Goal: Task Accomplishment & Management: Use online tool/utility

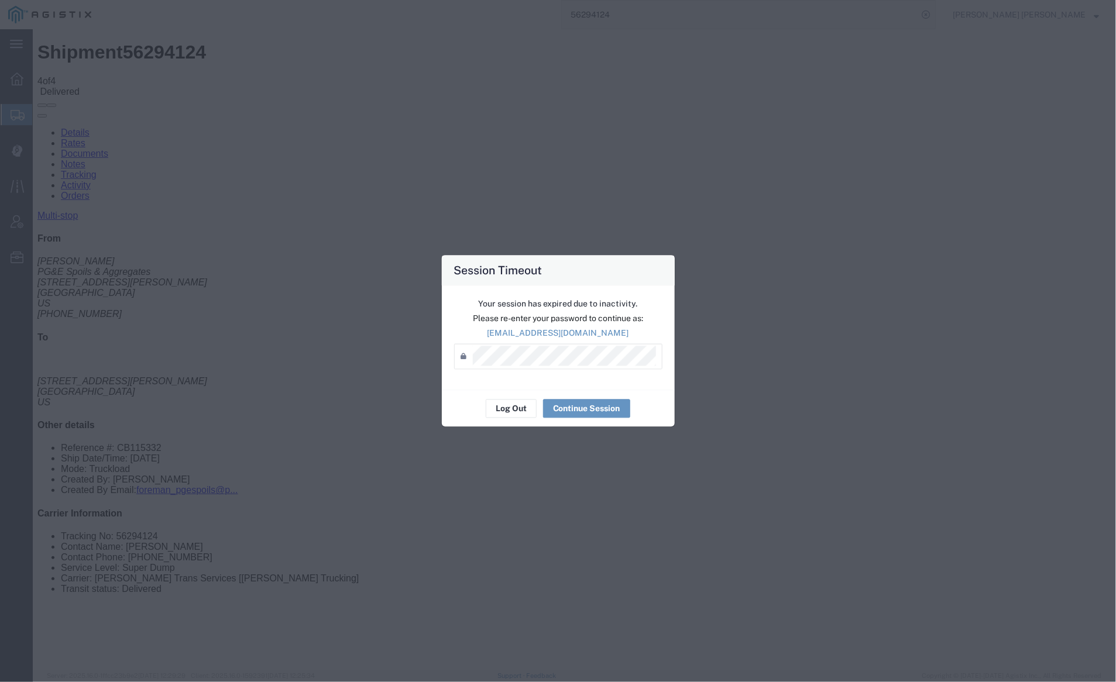
click at [517, 418] on div "Log Out Continue Session" at bounding box center [558, 408] width 233 height 37
click at [513, 408] on button "Log Out" at bounding box center [511, 409] width 51 height 19
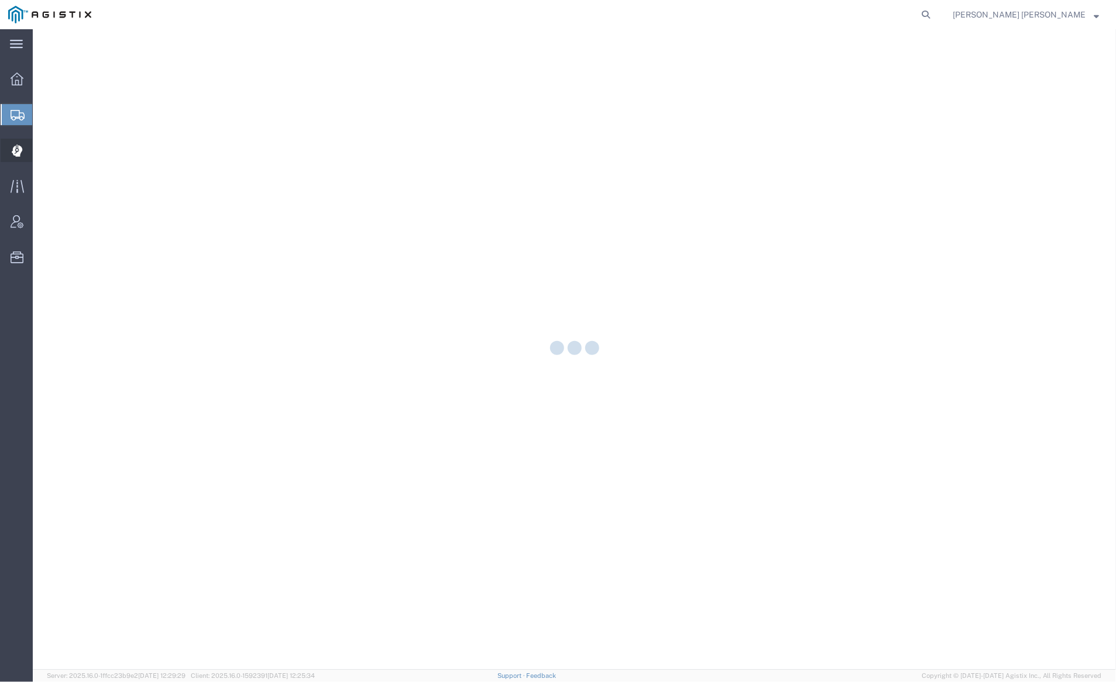
click at [25, 152] on div at bounding box center [17, 150] width 33 height 23
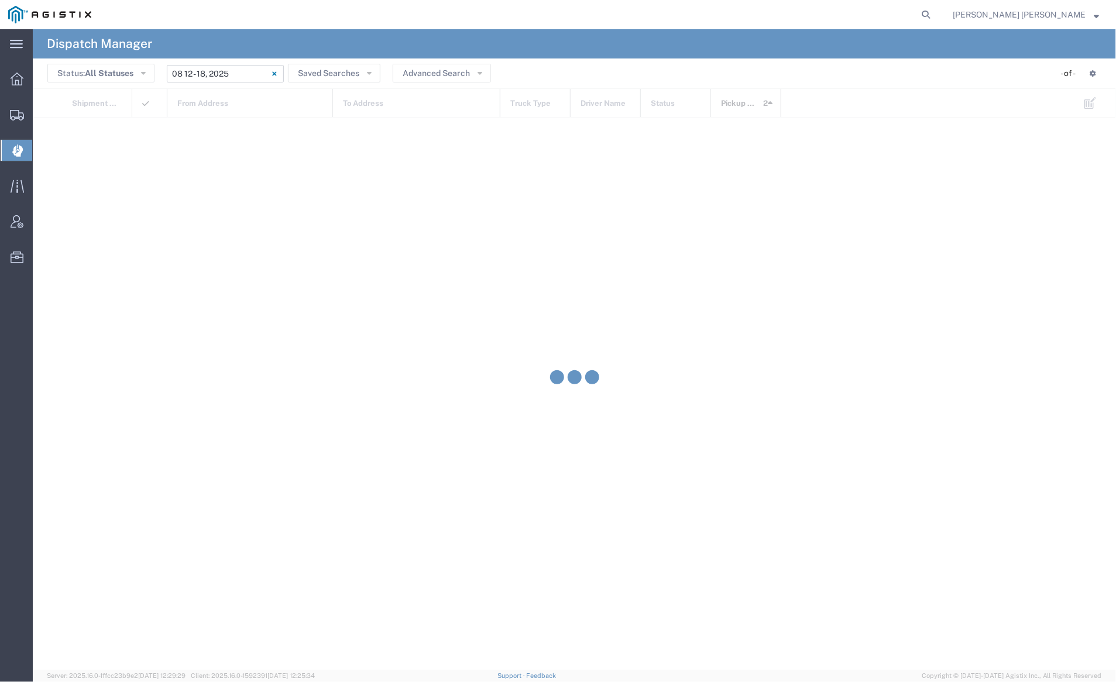
click at [218, 74] on input "08/12/2025 - 08/18/2025" at bounding box center [225, 74] width 117 height 18
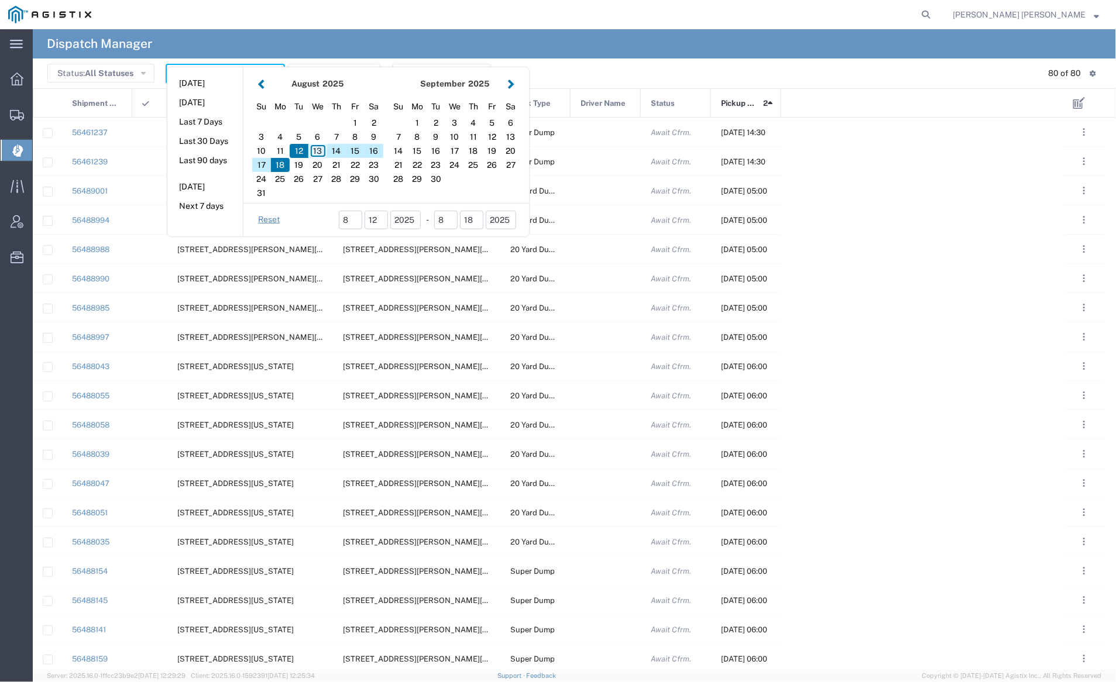
click at [317, 149] on div "13" at bounding box center [317, 151] width 19 height 14
type input "08/13/2025"
type input "08/13/2025 - 08/13/2025"
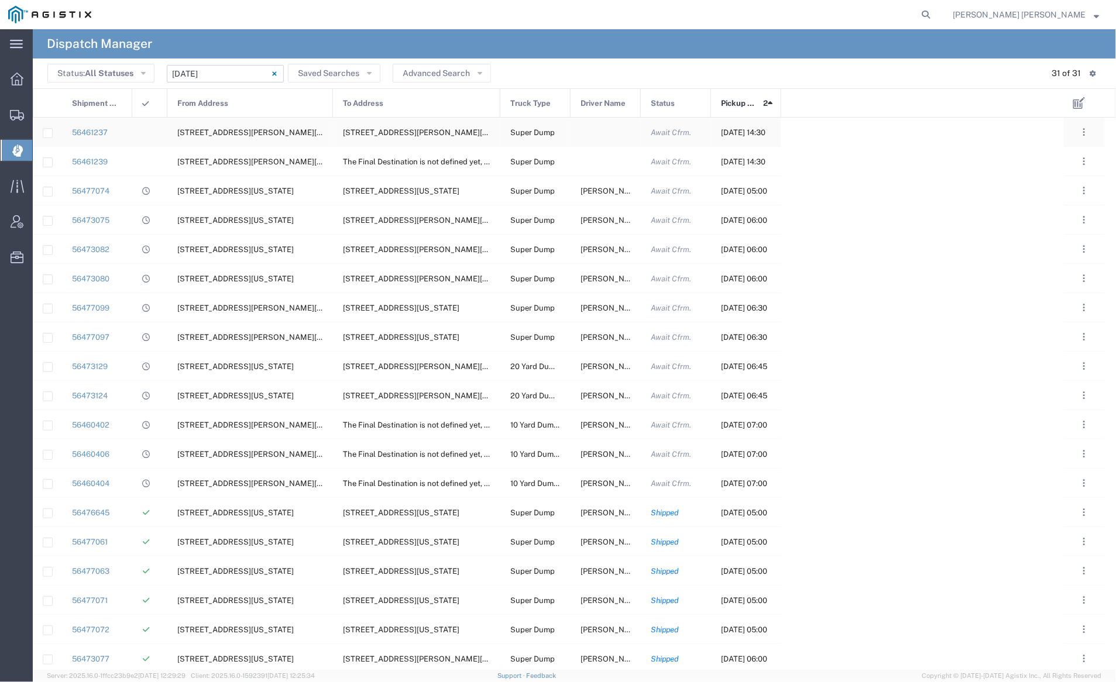
click at [617, 134] on div at bounding box center [605, 132] width 70 height 29
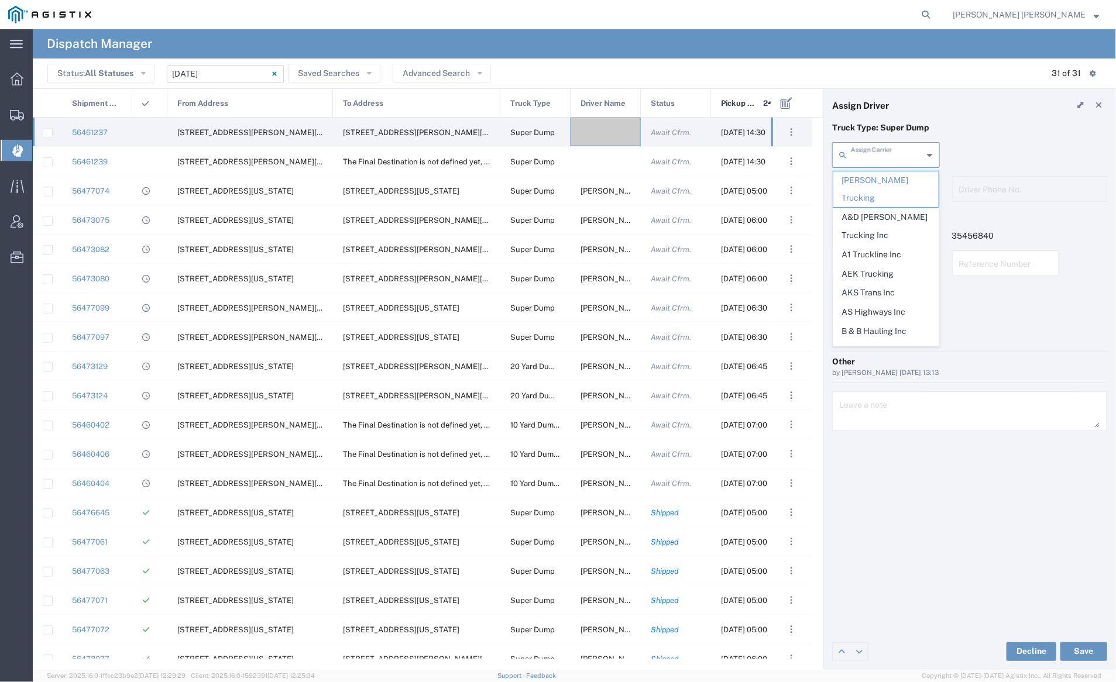
click at [901, 146] on input "text" at bounding box center [887, 154] width 73 height 20
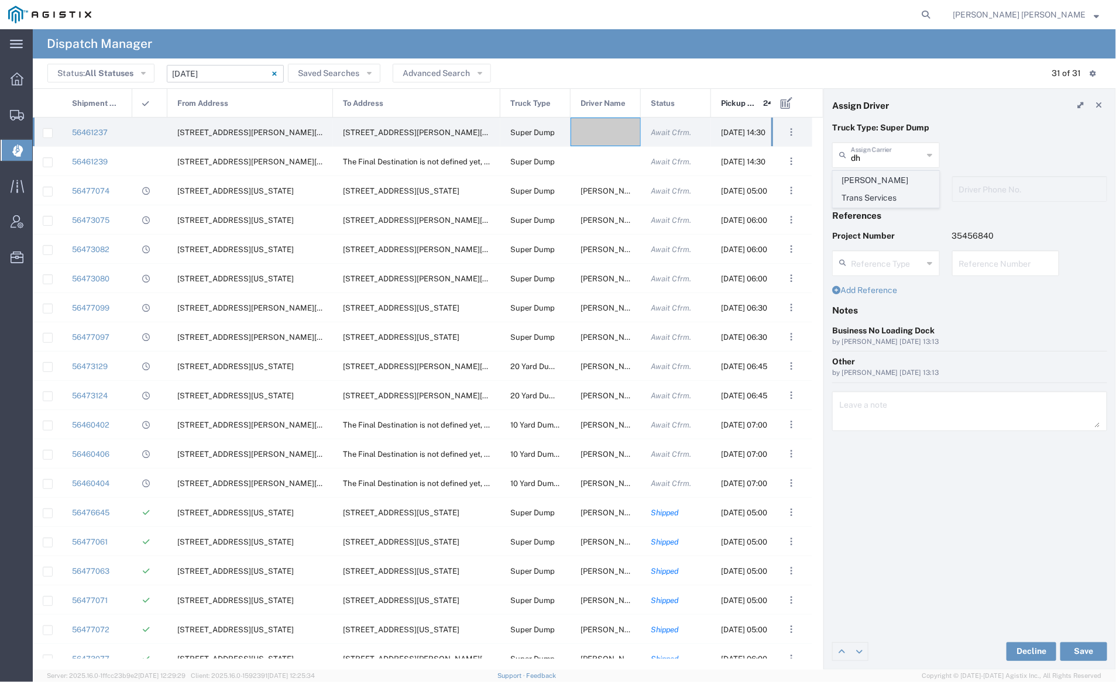
click at [906, 181] on span "Dhillon Trans Services" at bounding box center [885, 189] width 105 height 36
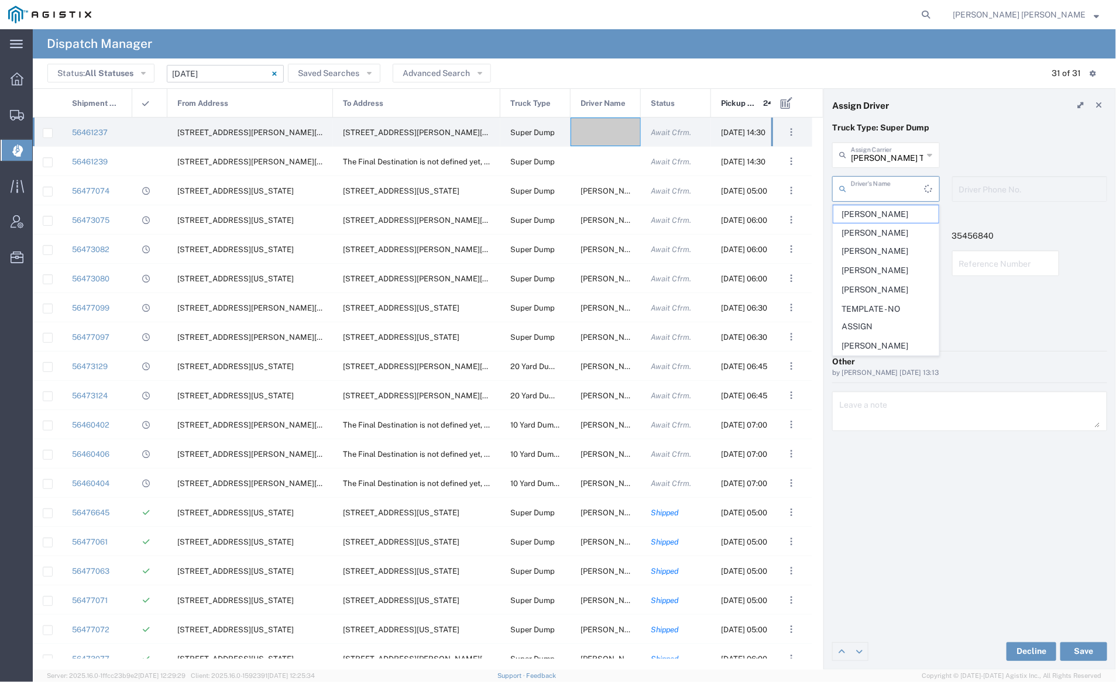
click at [894, 181] on input "text" at bounding box center [888, 188] width 74 height 20
click at [224, 75] on input "08/13/2025 - 08/13/2025" at bounding box center [225, 74] width 117 height 18
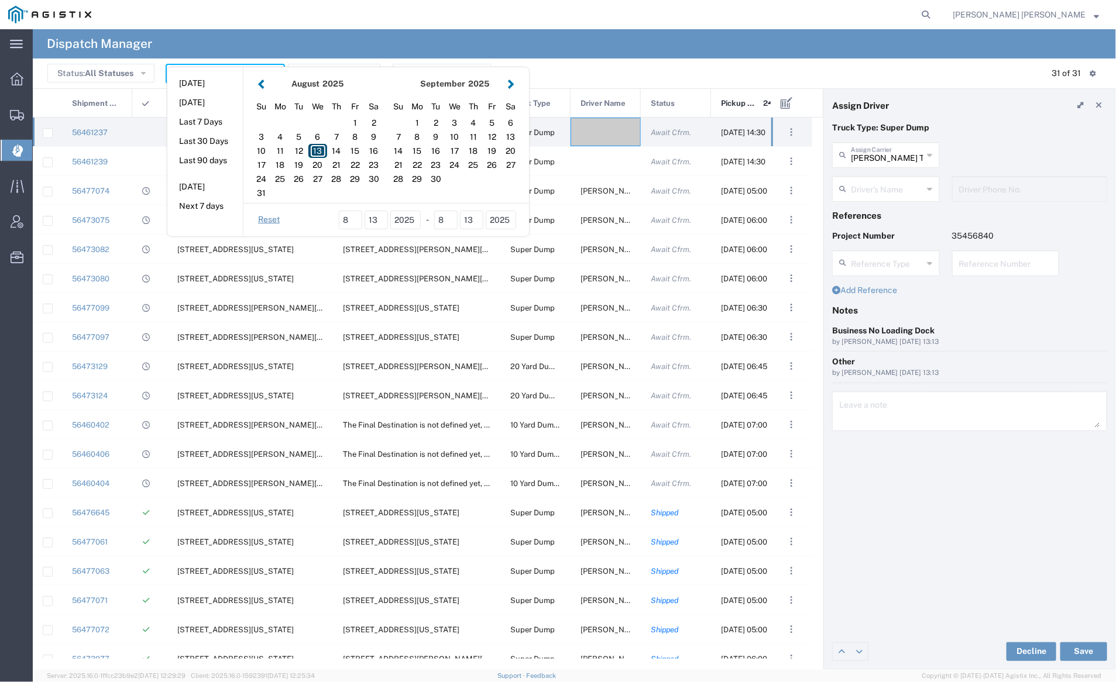
click at [315, 147] on div "13" at bounding box center [317, 151] width 19 height 14
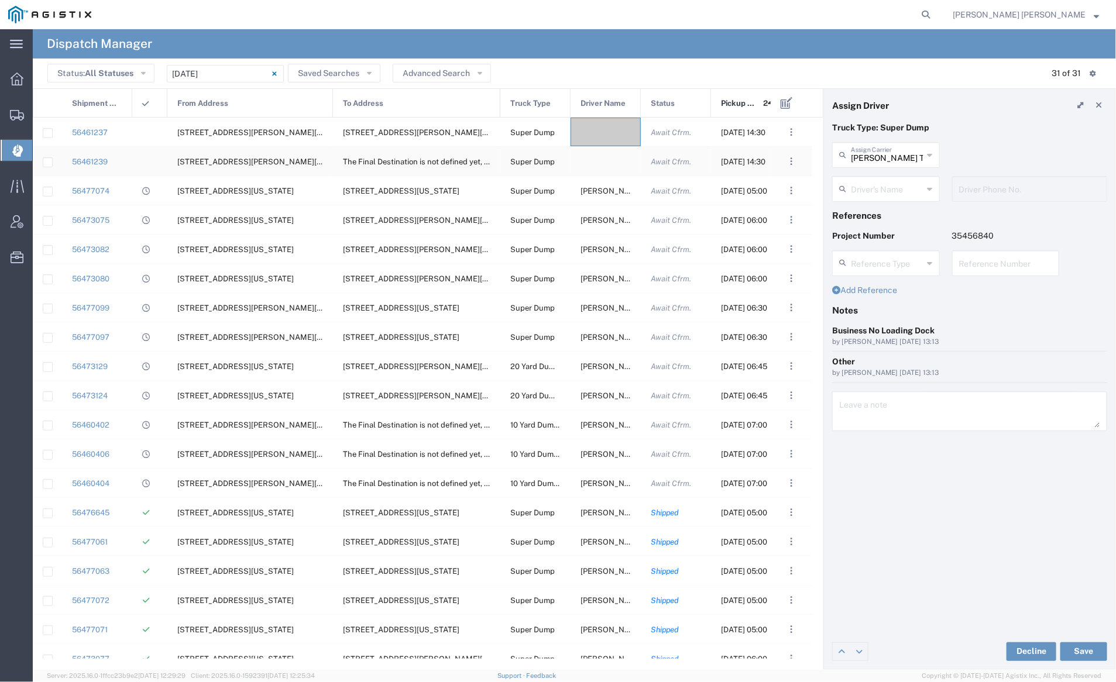
click at [603, 161] on div at bounding box center [605, 161] width 70 height 29
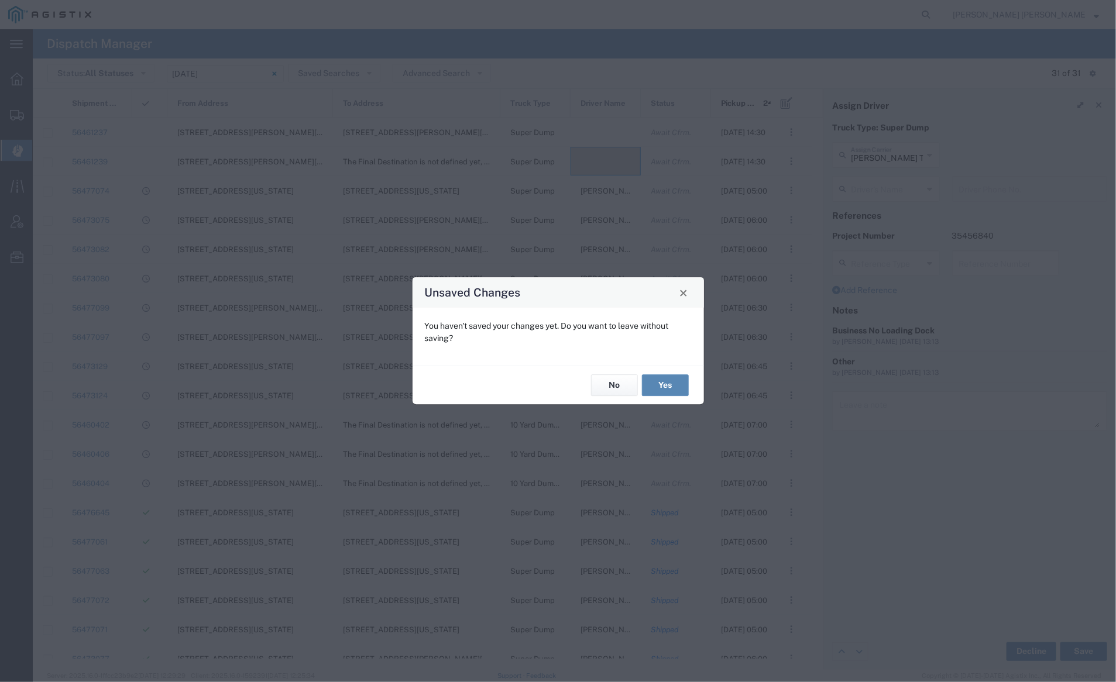
click at [660, 378] on button "Yes" at bounding box center [665, 385] width 47 height 22
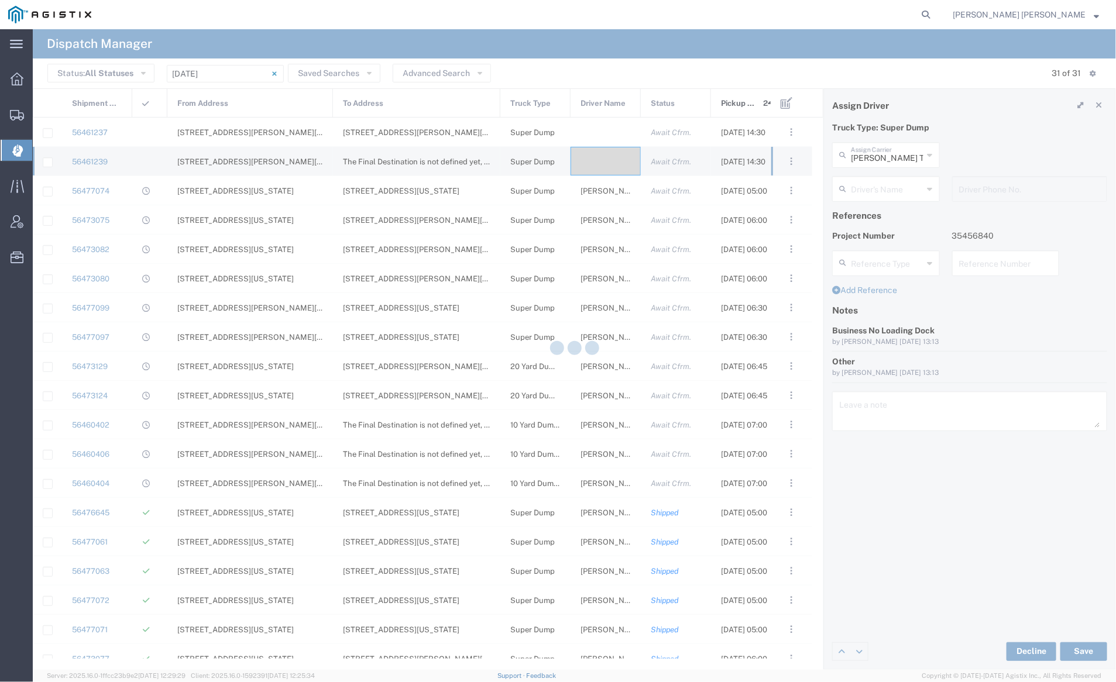
type input "Bray Trucking"
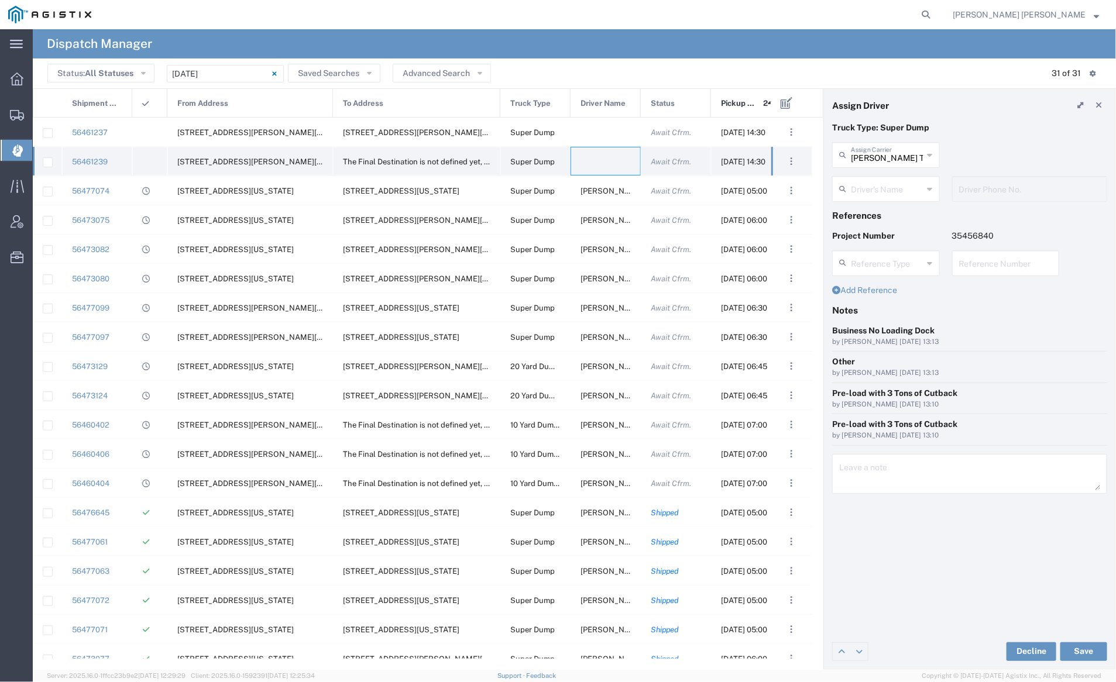
click at [611, 166] on div at bounding box center [605, 161] width 70 height 29
click at [879, 155] on input "text" at bounding box center [887, 154] width 73 height 20
click at [901, 178] on span "Dhillon Trans Services" at bounding box center [885, 189] width 105 height 36
type input "Dhillon Trans Services"
click at [883, 188] on input "text" at bounding box center [888, 188] width 74 height 20
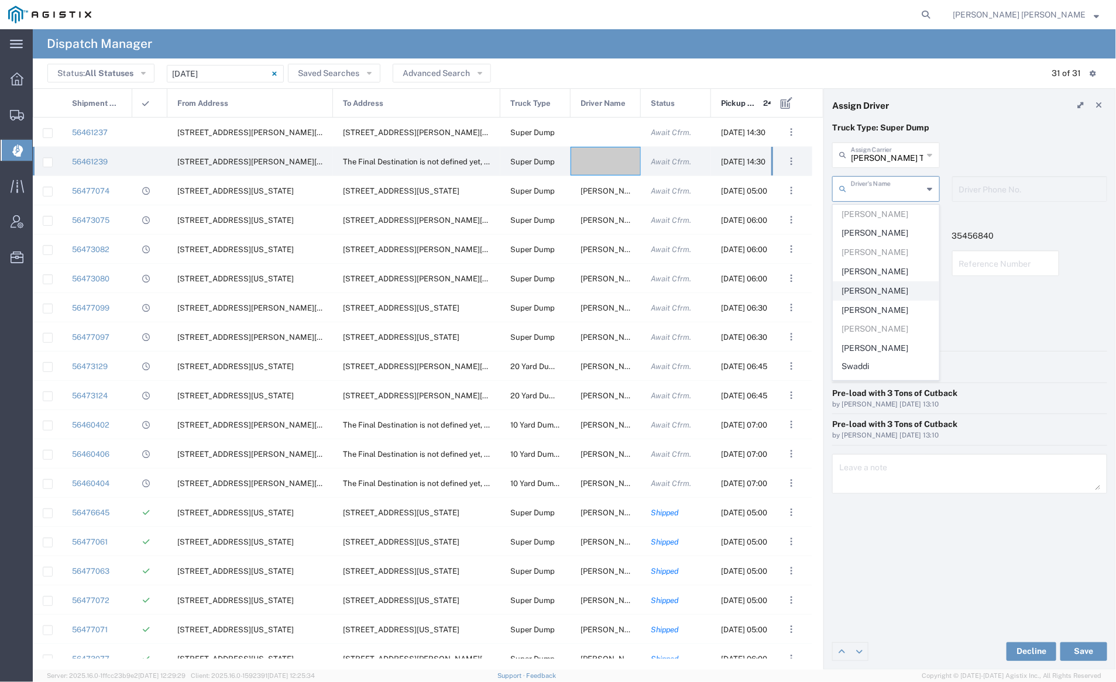
click at [885, 284] on span "Harman Singh" at bounding box center [885, 291] width 105 height 18
type input "Harman Singh"
type input "9252556221"
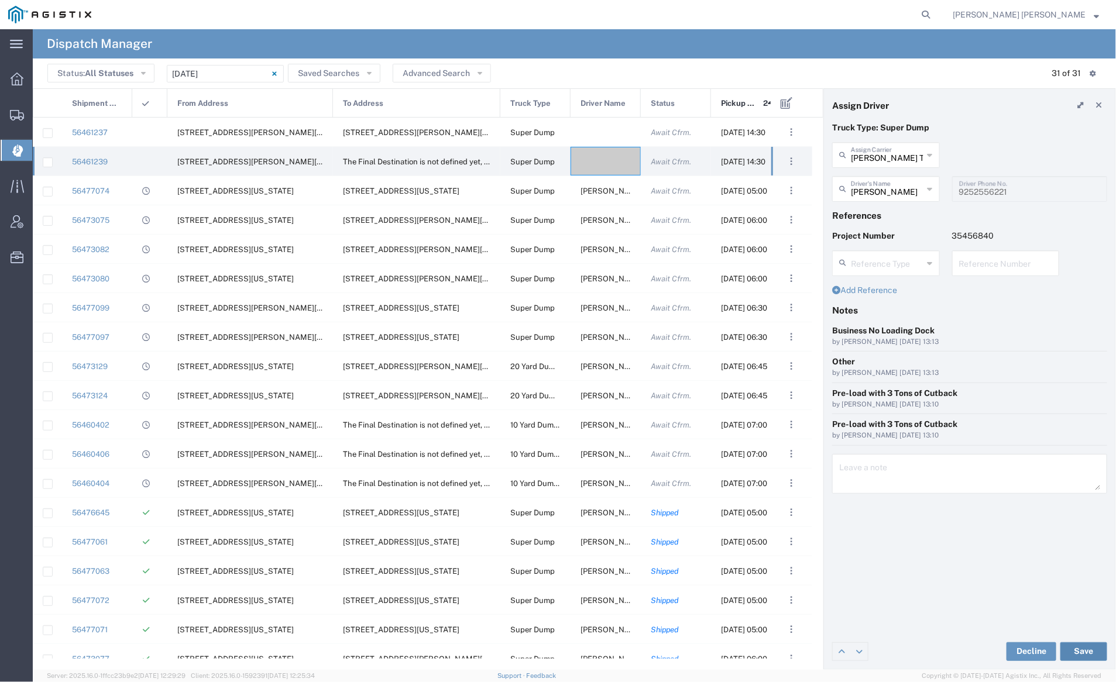
click at [1086, 651] on button "Save" at bounding box center [1083, 651] width 47 height 19
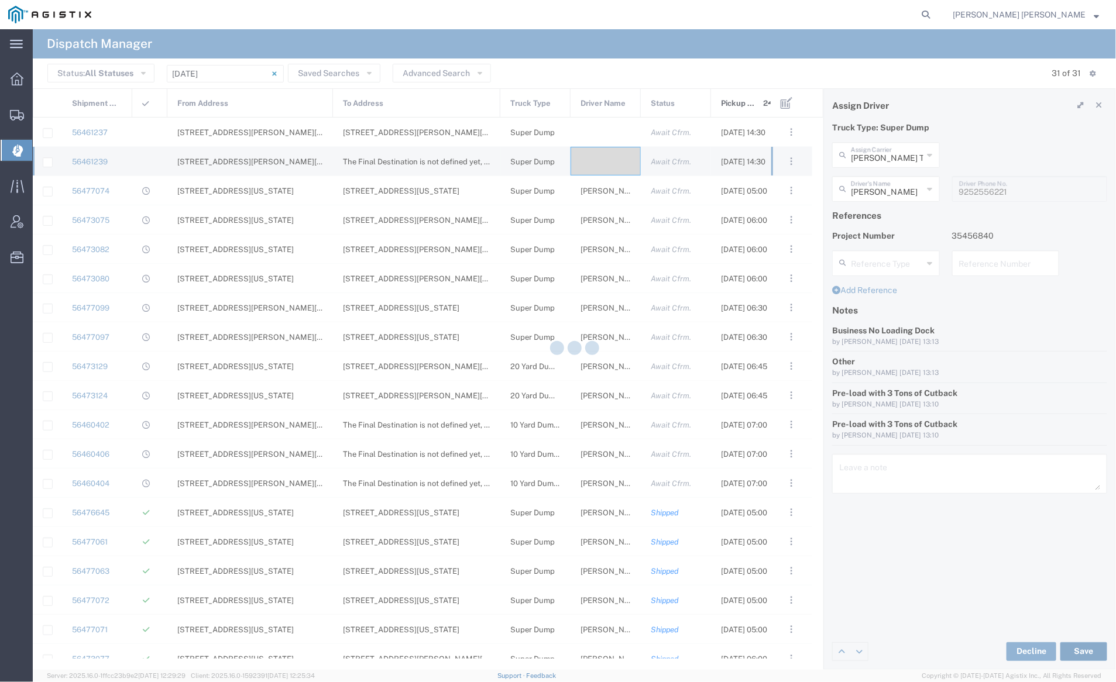
type input "Harman Singh"
type input "Dhillon Trans Services"
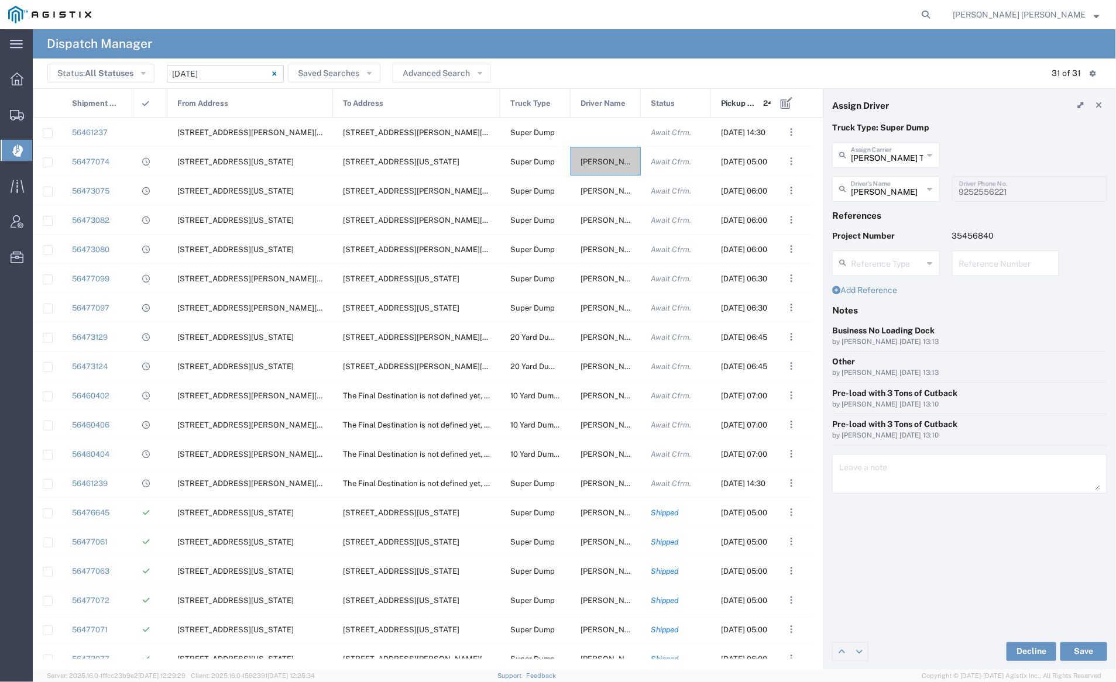
click at [234, 72] on input "08/13/2025 - 08/13/2025" at bounding box center [225, 74] width 117 height 18
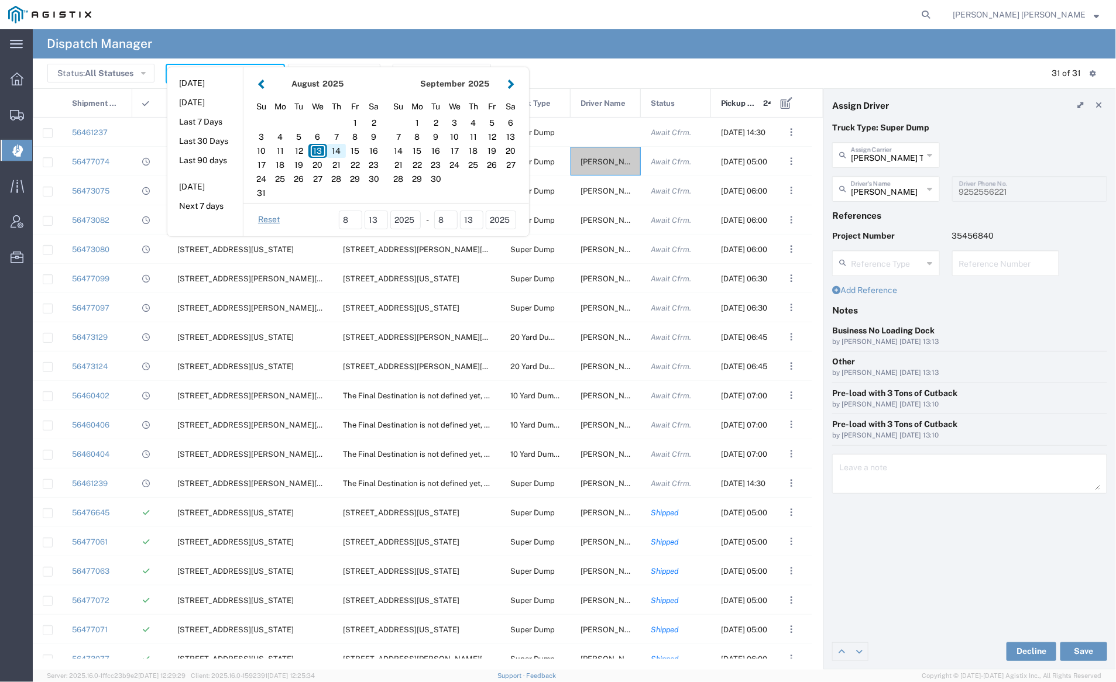
click at [332, 149] on div "14" at bounding box center [336, 151] width 19 height 14
type input "08/14/2025"
type input "08/14/2025 - 08/14/2025"
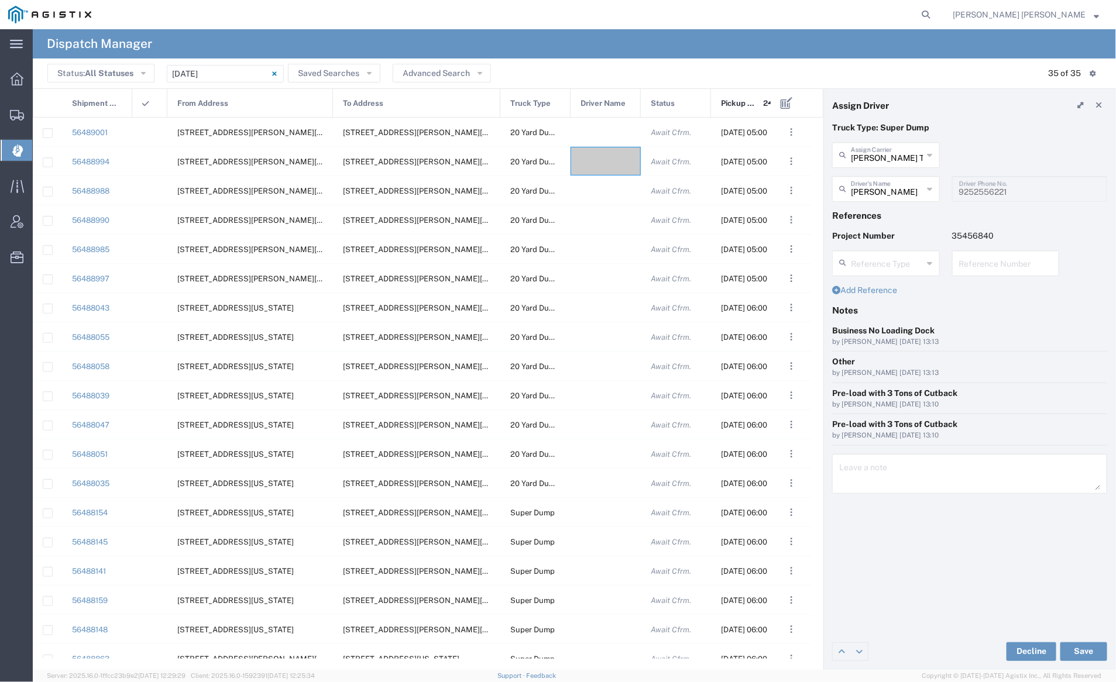
click at [223, 64] on header "Status: All Statuses All Statuses Awaiting Assignment Declined Assigned Accepte…" at bounding box center [574, 74] width 1083 height 30
click at [231, 73] on input "08/14/2025 - 08/14/2025" at bounding box center [225, 74] width 117 height 18
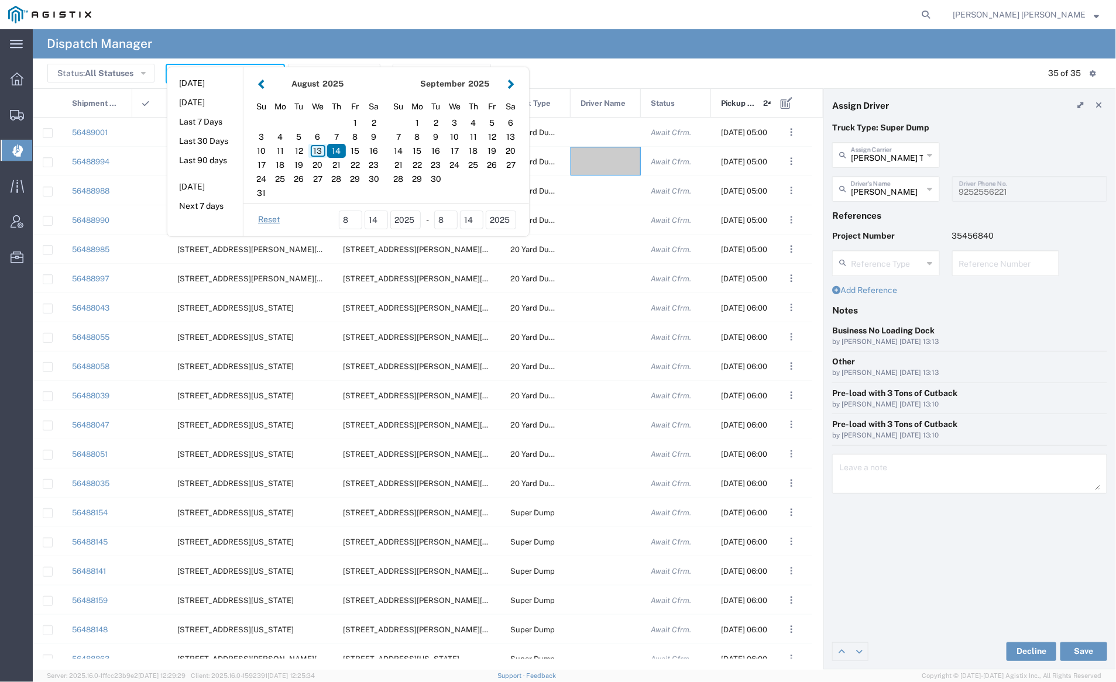
click at [320, 150] on div "13" at bounding box center [317, 151] width 19 height 14
type input "08/13/2025"
type input "08/13/2025 - 08/13/2025"
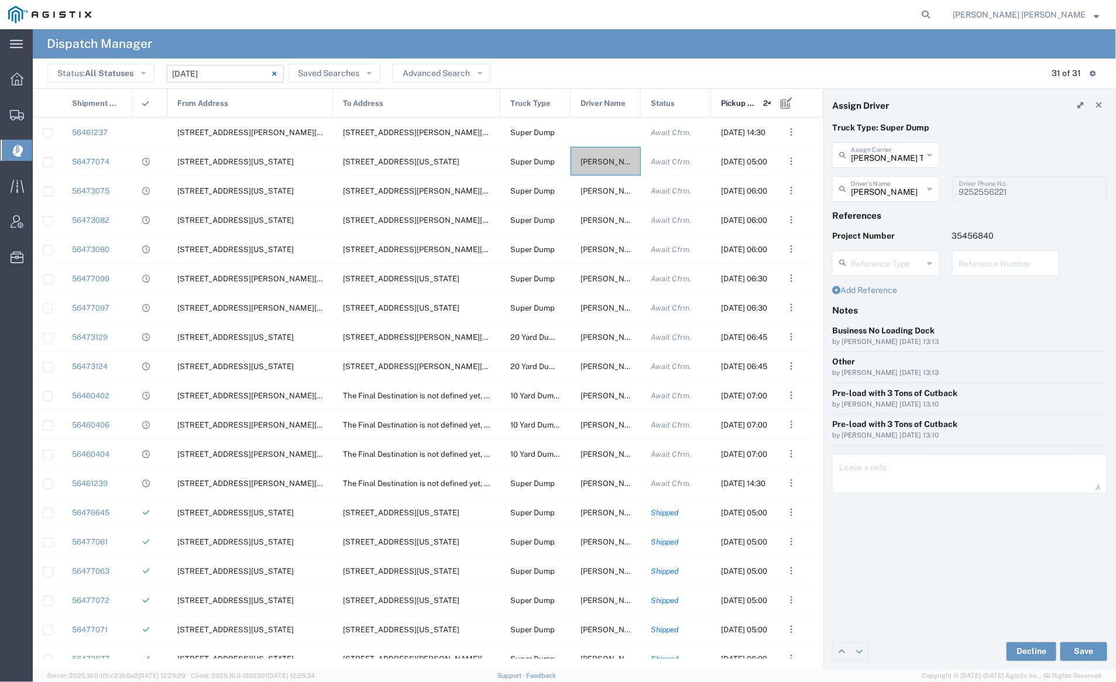
click at [225, 70] on input "08/13/2025 - 08/13/2025" at bounding box center [225, 74] width 117 height 18
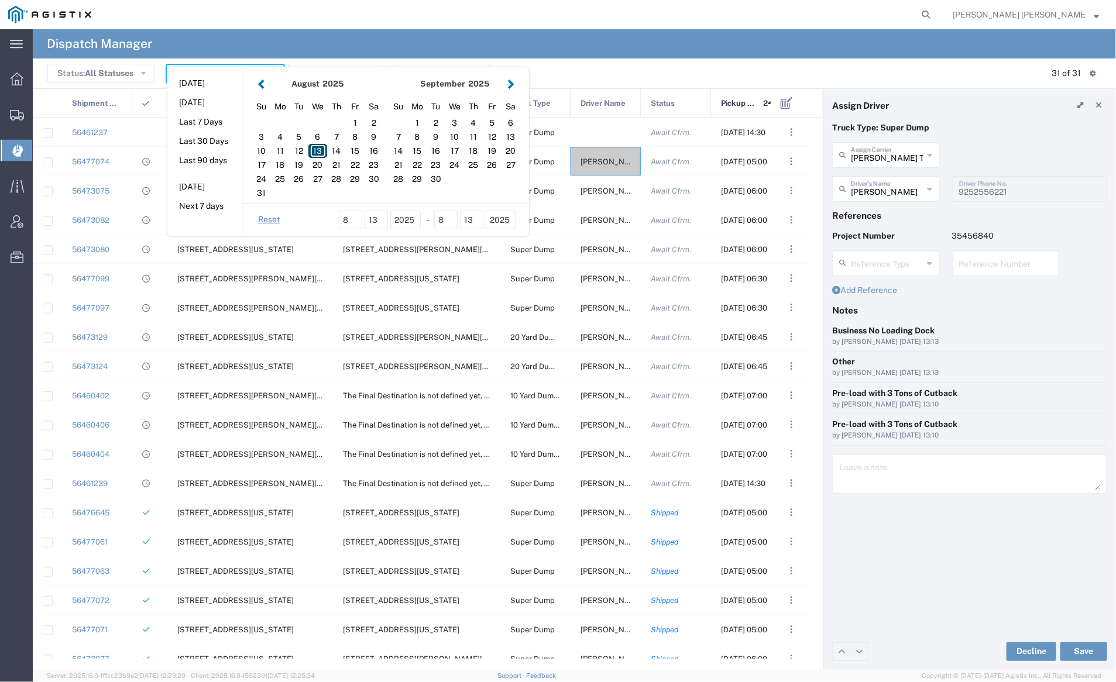
click at [317, 148] on div "13" at bounding box center [317, 151] width 19 height 14
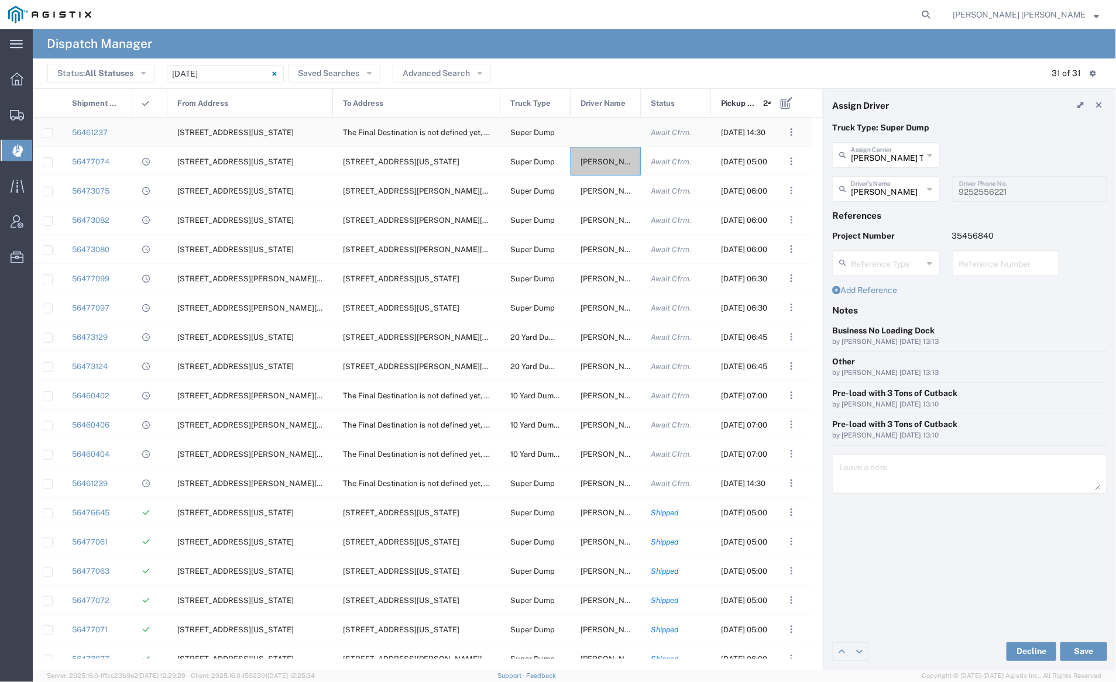
click at [612, 128] on div at bounding box center [605, 132] width 70 height 29
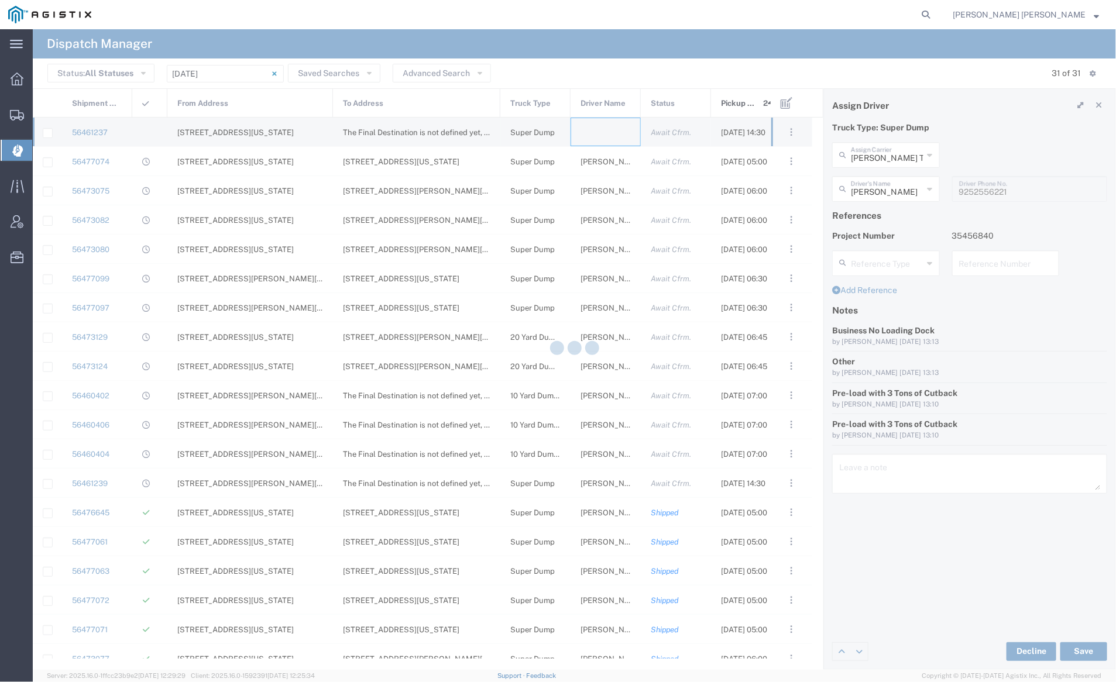
type input "Bray Trucking"
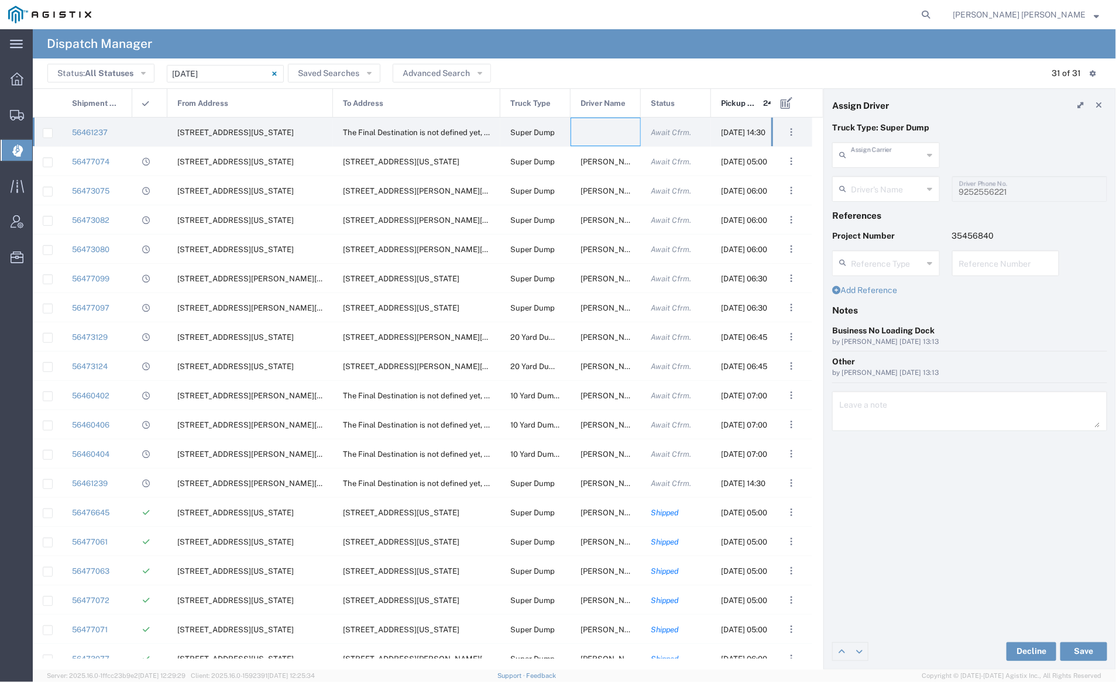
click at [888, 150] on input "text" at bounding box center [887, 154] width 73 height 20
click at [902, 179] on span "Dhillon Trans Services" at bounding box center [885, 189] width 105 height 36
type input "Dhillon Trans Services"
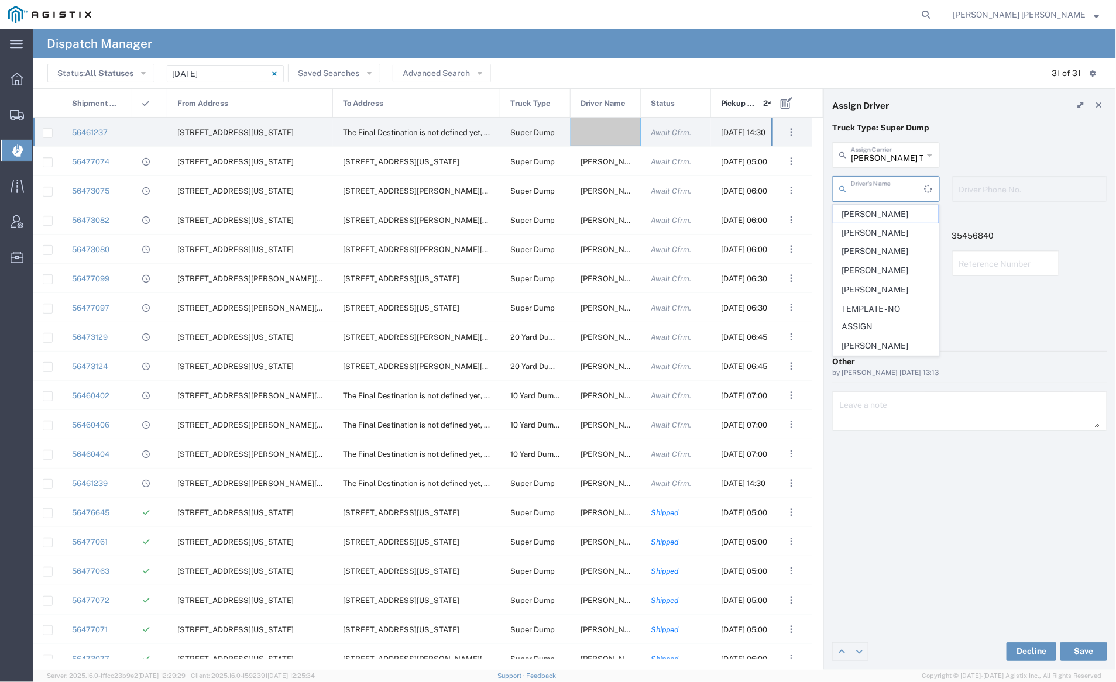
click at [891, 186] on input "text" at bounding box center [888, 188] width 74 height 20
click at [872, 306] on span "Jessie Dhillon" at bounding box center [885, 310] width 105 height 18
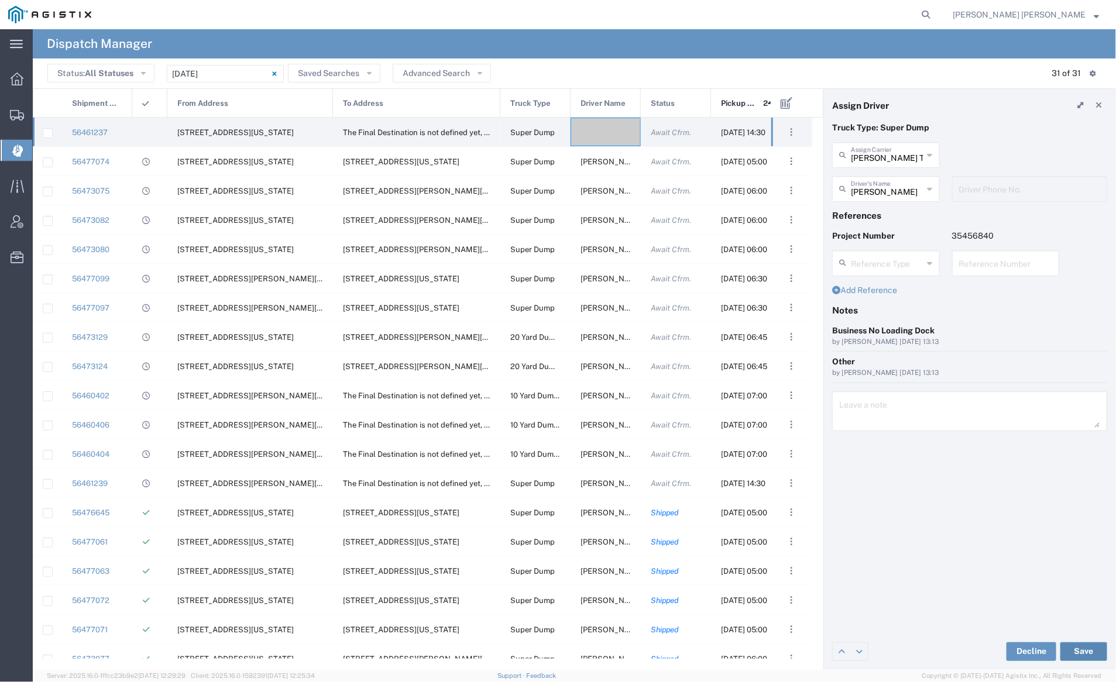
click at [1082, 653] on button "Save" at bounding box center [1083, 651] width 47 height 19
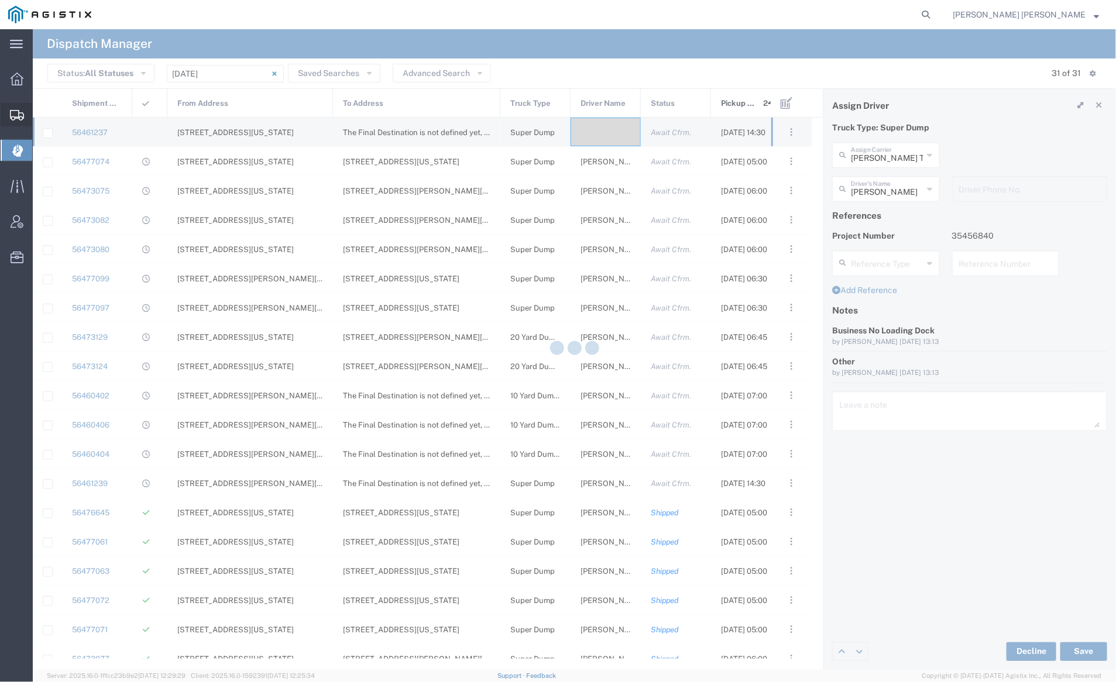
type input "Jessie Dhillon"
type input "Dhillon Trans Services"
